Goal: Find specific page/section: Find specific page/section

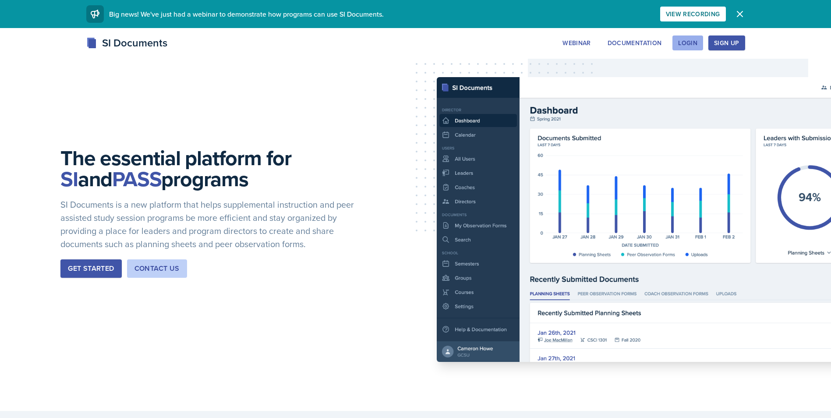
click at [688, 42] on div "Login" at bounding box center [687, 42] width 19 height 7
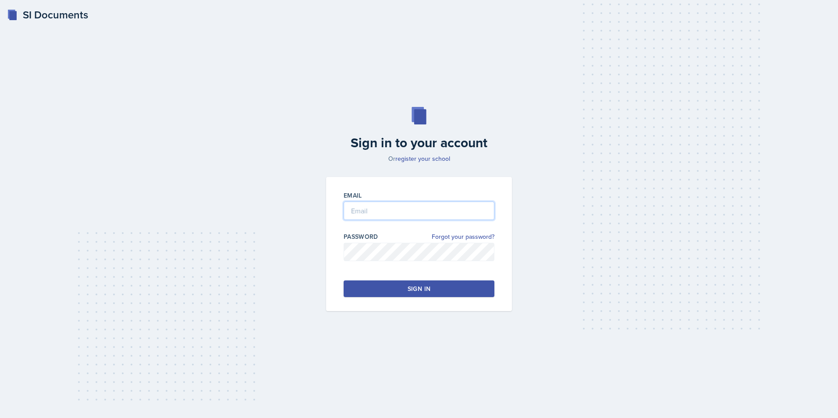
click at [402, 208] on input "email" at bounding box center [418, 210] width 151 height 18
type input "[EMAIL_ADDRESS][DOMAIN_NAME]"
click at [401, 264] on div at bounding box center [418, 265] width 151 height 9
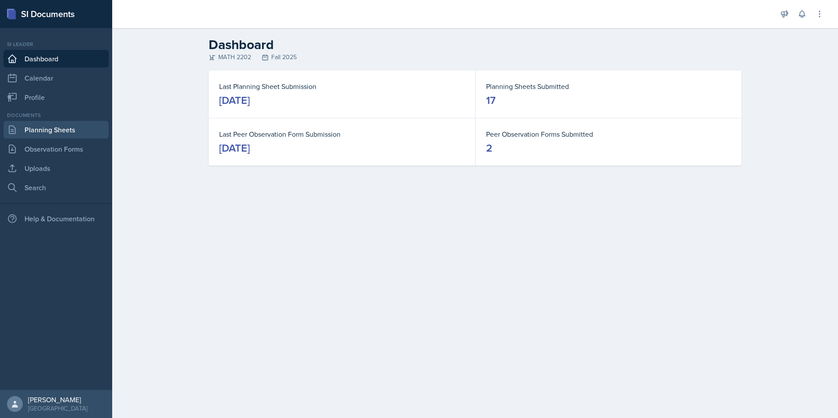
click at [63, 136] on link "Planning Sheets" at bounding box center [56, 130] width 105 height 18
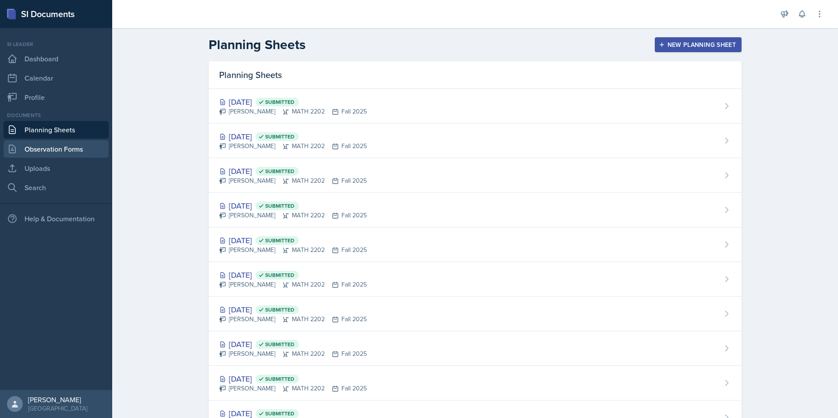
click at [61, 142] on link "Observation Forms" at bounding box center [56, 149] width 105 height 18
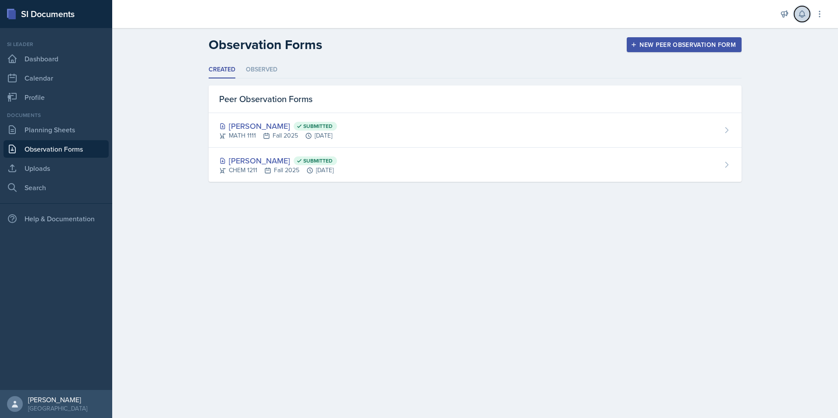
click at [806, 17] on button at bounding box center [802, 14] width 16 height 16
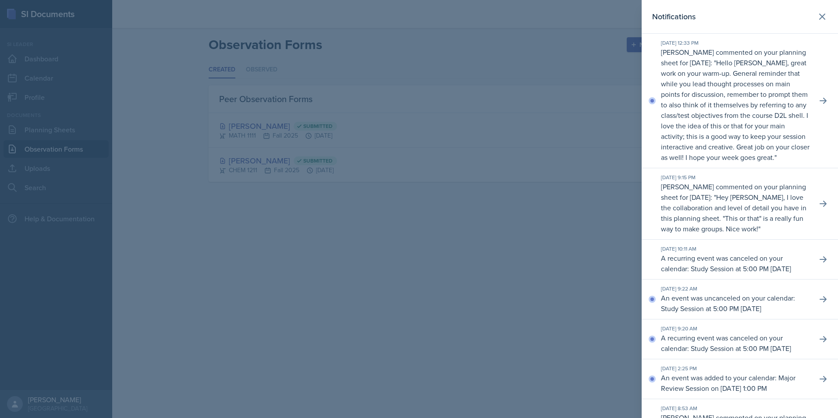
click at [672, 105] on p "Hello [PERSON_NAME], great work on your warm-up. General reminder that while yo…" at bounding box center [735, 110] width 148 height 104
click at [763, 45] on div "[DATE] 12:33 PM" at bounding box center [735, 43] width 149 height 8
click at [815, 109] on button at bounding box center [823, 101] width 16 height 16
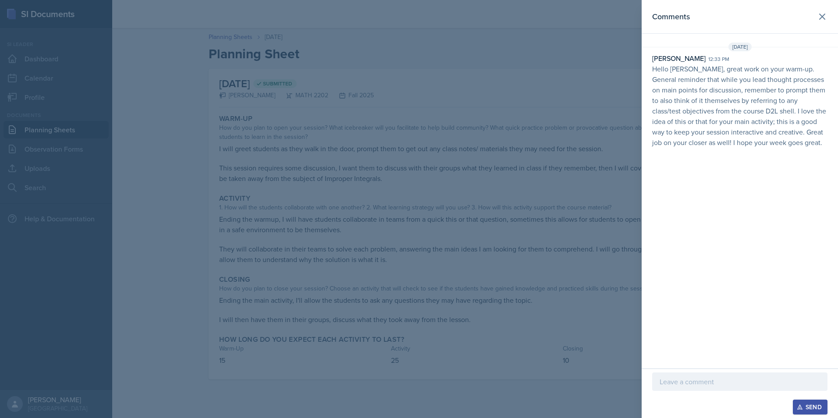
click at [389, 146] on div at bounding box center [419, 209] width 838 height 418
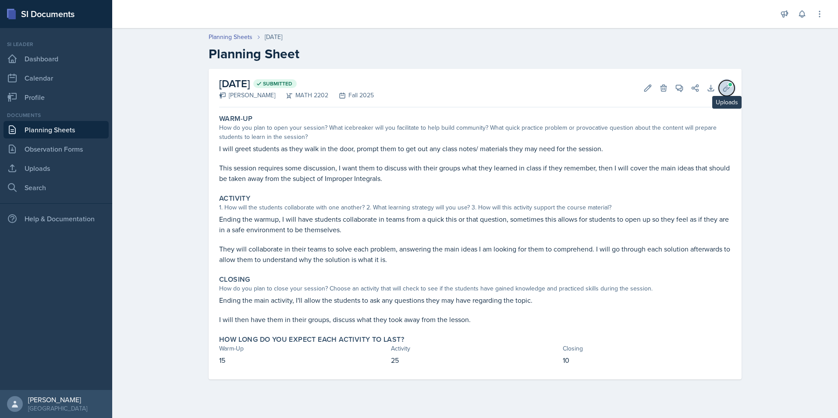
click at [731, 91] on button "Uploads" at bounding box center [726, 88] width 16 height 16
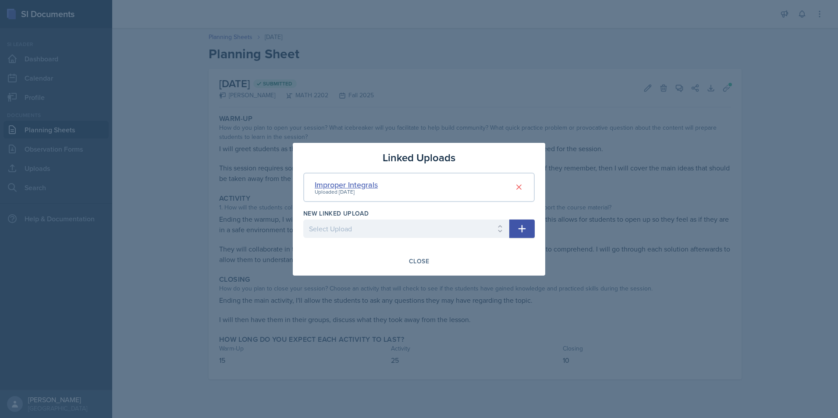
click at [353, 186] on div "Improper Integrals" at bounding box center [346, 185] width 63 height 12
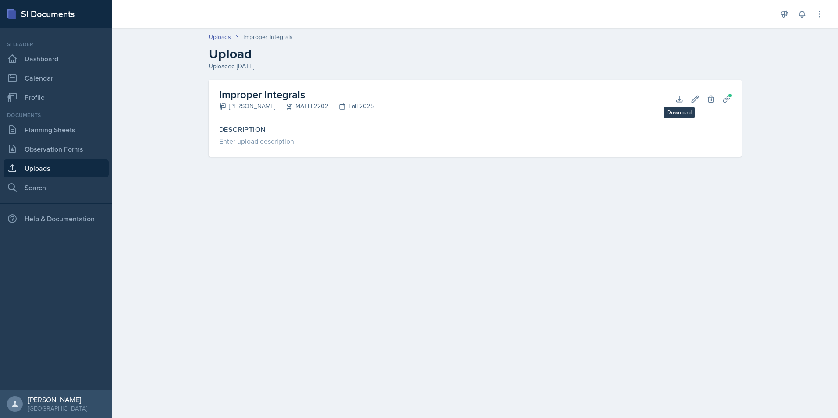
click at [537, 63] on div "Uploaded [DATE]" at bounding box center [475, 66] width 533 height 9
click at [682, 99] on icon at bounding box center [679, 99] width 9 height 9
click at [29, 154] on link "Observation Forms" at bounding box center [56, 149] width 105 height 18
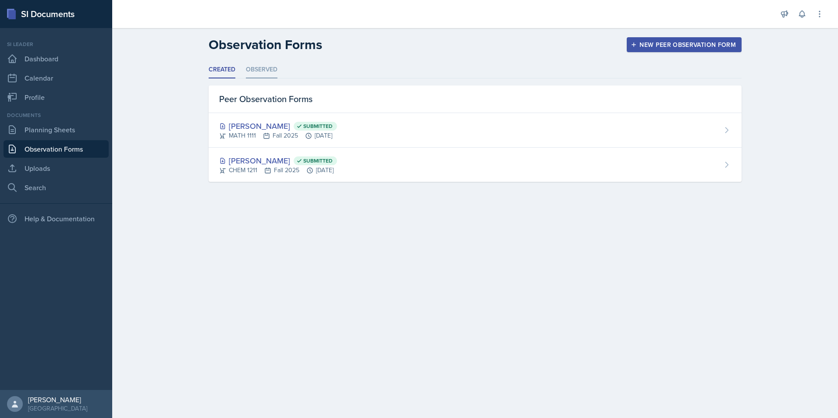
click at [265, 66] on li "Observed" at bounding box center [262, 69] width 32 height 17
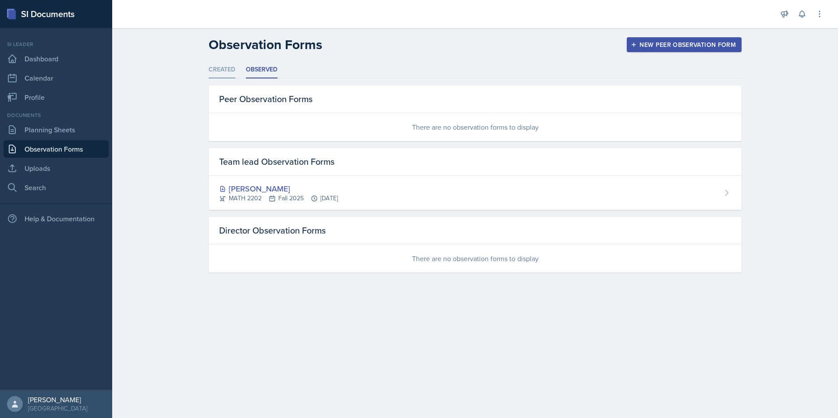
click at [233, 70] on li "Created" at bounding box center [222, 69] width 27 height 17
